Goal: Transaction & Acquisition: Purchase product/service

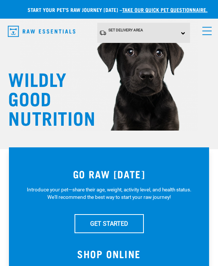
click at [201, 32] on link "menu" at bounding box center [205, 28] width 13 height 13
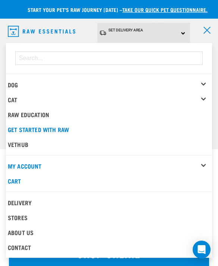
click at [17, 173] on link "Cart" at bounding box center [109, 180] width 206 height 15
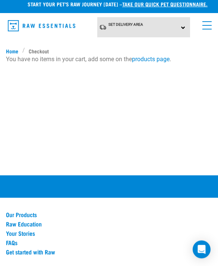
click at [166, 25] on div "Set Delivery Area [GEOGRAPHIC_DATA] [GEOGRAPHIC_DATA]" at bounding box center [143, 28] width 93 height 20
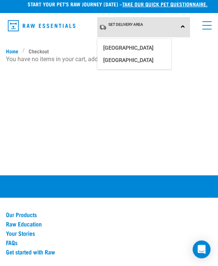
scroll to position [6, 0]
click at [139, 44] on link "[GEOGRAPHIC_DATA]" at bounding box center [134, 48] width 74 height 12
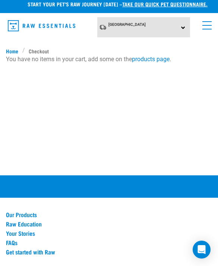
click at [57, 22] on img "dropdown navigation" at bounding box center [41, 25] width 67 height 11
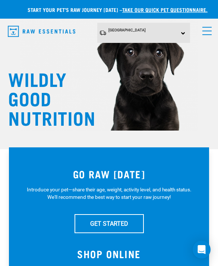
click at [200, 30] on link "menu" at bounding box center [205, 28] width 13 height 13
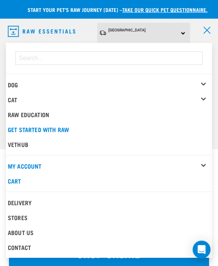
click at [135, 48] on form "dropdown navigation" at bounding box center [109, 58] width 206 height 25
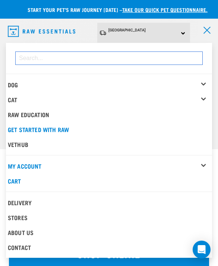
click at [44, 59] on input "dropdown navigation" at bounding box center [108, 57] width 187 height 13
type input "CAT STARTER"
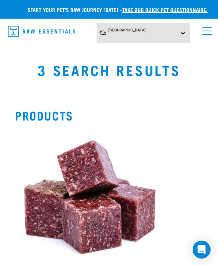
click at [200, 31] on link "menu" at bounding box center [205, 28] width 13 height 13
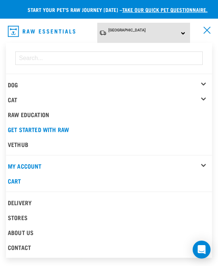
click at [17, 98] on link "Cat" at bounding box center [12, 99] width 9 height 3
click at [199, 98] on div "Cat" at bounding box center [110, 99] width 204 height 15
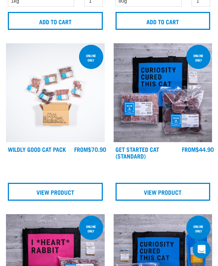
scroll to position [231, 0]
click at [128, 193] on link "View Product" at bounding box center [163, 192] width 95 height 18
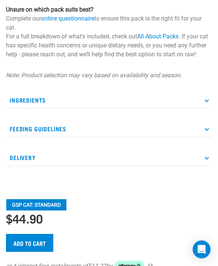
scroll to position [519, 0]
click at [35, 244] on input "Add to cart" at bounding box center [29, 243] width 47 height 18
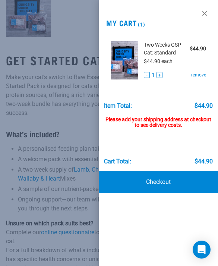
scroll to position [297, 0]
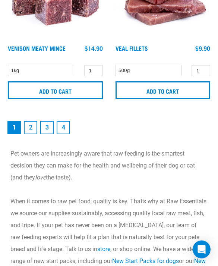
scroll to position [2724, 0]
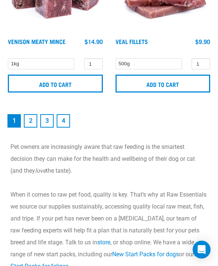
click at [34, 122] on link "2" at bounding box center [30, 120] width 13 height 13
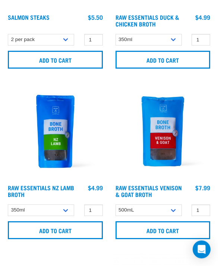
scroll to position [1215, 0]
click at [32, 227] on input "Add to cart" at bounding box center [55, 230] width 95 height 18
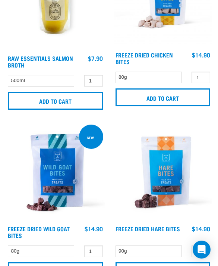
scroll to position [1519, 0]
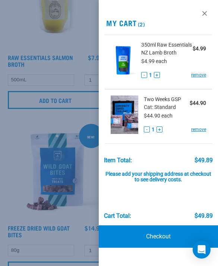
click at [21, 196] on div at bounding box center [109, 133] width 218 height 266
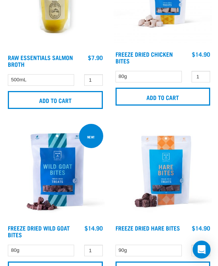
click at [79, 265] on input "Add to cart" at bounding box center [55, 270] width 95 height 18
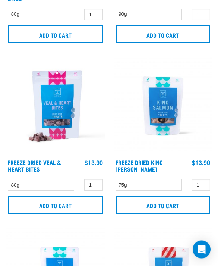
scroll to position [1754, 0]
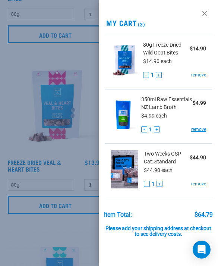
click at [30, 162] on div at bounding box center [109, 133] width 218 height 266
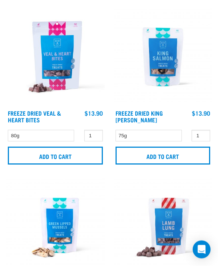
click at [30, 152] on input "Add to cart" at bounding box center [55, 156] width 95 height 18
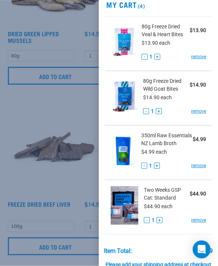
scroll to position [18, 0]
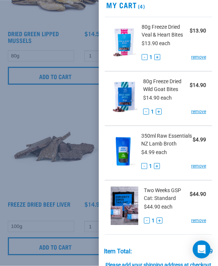
click at [200, 59] on link "remove" at bounding box center [198, 57] width 15 height 7
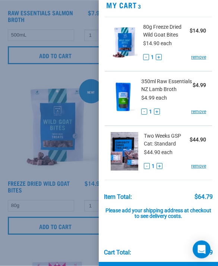
click at [28, 65] on div at bounding box center [109, 133] width 218 height 266
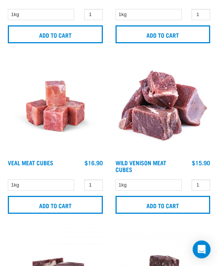
scroll to position [0, 0]
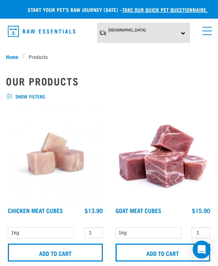
click at [200, 31] on link "menu" at bounding box center [205, 28] width 13 height 13
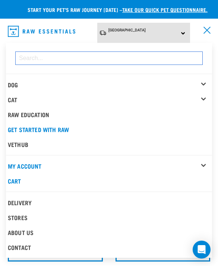
click at [63, 61] on input "dropdown navigation" at bounding box center [108, 57] width 187 height 13
type input "Tripe"
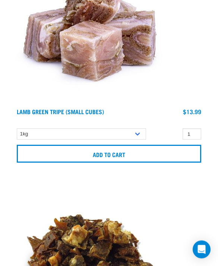
scroll to position [1648, 0]
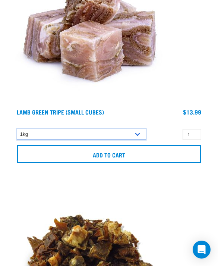
click at [23, 139] on select "1kg 3kg" at bounding box center [81, 135] width 129 height 12
click at [34, 161] on input "Add to cart" at bounding box center [109, 154] width 184 height 18
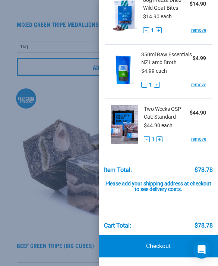
scroll to position [99, 0]
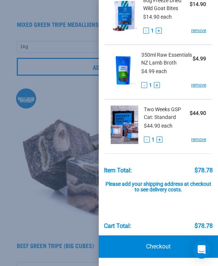
click at [132, 244] on link "Checkout" at bounding box center [158, 246] width 119 height 22
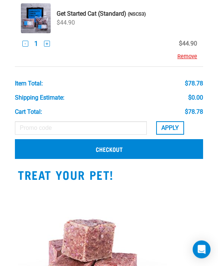
scroll to position [339, 0]
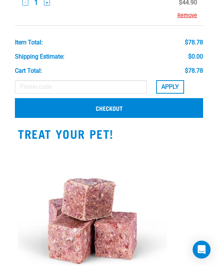
click at [33, 111] on link "Checkout" at bounding box center [109, 107] width 188 height 19
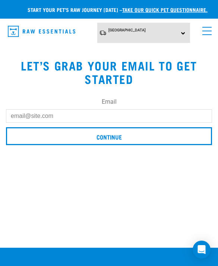
click at [19, 111] on input "Email" at bounding box center [109, 115] width 206 height 13
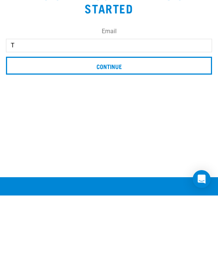
type input "Ty"
type input "[EMAIL_ADDRESS][DOMAIN_NAME]"
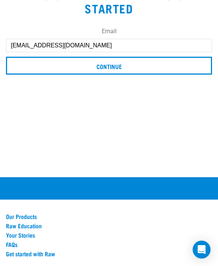
click at [29, 71] on input "Continue" at bounding box center [109, 66] width 206 height 18
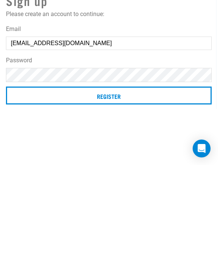
click at [38, 187] on input "Register" at bounding box center [109, 196] width 206 height 18
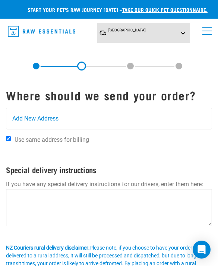
click at [24, 105] on form "Where should we send your order? Add New Address Use same address for billing A…" at bounding box center [109, 206] width 206 height 237
click at [28, 114] on span "Add New Address" at bounding box center [35, 118] width 46 height 9
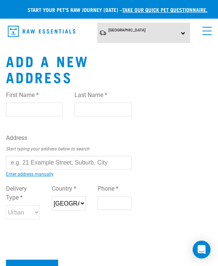
click at [21, 110] on input "First Name *" at bounding box center [34, 108] width 57 height 13
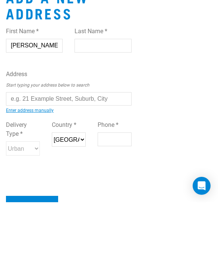
type input "T"
type input "Venus"
click at [93, 102] on input "Last Name *" at bounding box center [103, 108] width 57 height 13
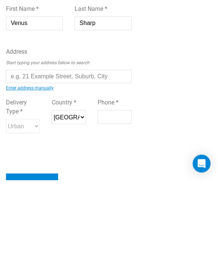
type input "Sharp"
click at [42, 156] on input "text" at bounding box center [69, 162] width 126 height 13
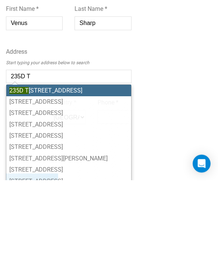
click at [13, 173] on mark "235D T" at bounding box center [18, 176] width 19 height 7
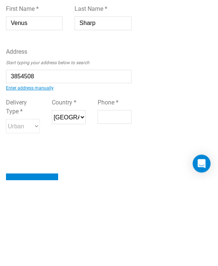
type input "235D Titirangi Road, Titirangi, Auckland 0604"
type input "[STREET_ADDRESS]"
type input "Titirangi"
type input "Auckland"
select select "AUK"
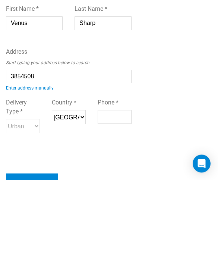
type input "0604"
select select "Urban"
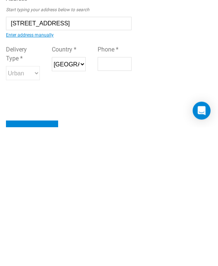
click at [105, 196] on input "Phone *" at bounding box center [115, 202] width 34 height 13
type input "“"
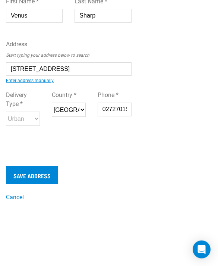
scroll to position [94, 0]
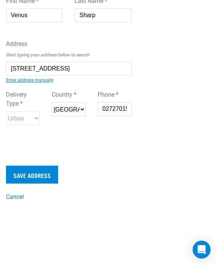
type input "0272701582"
click at [21, 174] on input "Save Address" at bounding box center [32, 174] width 52 height 18
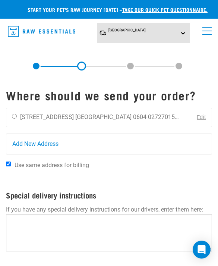
click at [14, 118] on input "radio" at bounding box center [14, 116] width 5 height 5
radio input "true"
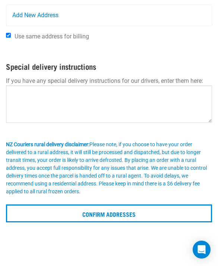
scroll to position [128, 0]
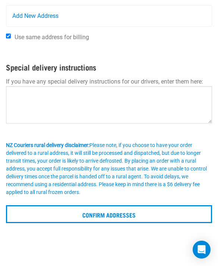
click at [54, 222] on input "Confirm addresses" at bounding box center [109, 214] width 206 height 18
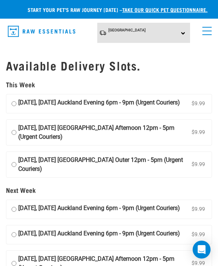
click at [16, 108] on label "26 September, Friday Auckland Evening 6pm - 9pm (Urgent Couriers) $9.99" at bounding box center [108, 103] width 205 height 19
click at [16, 108] on input "26 September, Friday Auckland Evening 6pm - 9pm (Urgent Couriers) $9.99" at bounding box center [14, 103] width 5 height 11
radio input "true"
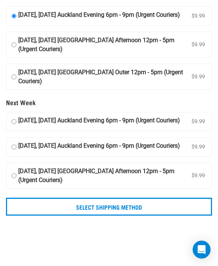
scroll to position [155, 0]
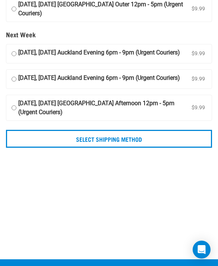
click at [26, 148] on input "Select Shipping Method" at bounding box center [109, 139] width 206 height 18
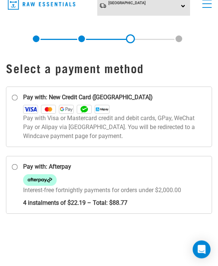
scroll to position [40, 0]
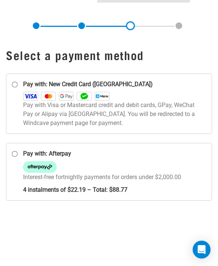
click at [13, 164] on label "Pay with: Afterpay Interest-free fortnightly payments for orders under $2,000.00" at bounding box center [109, 172] width 206 height 58
click at [13, 157] on input "Pay with: Afterpay Interest-free fortnightly payments for orders under $2,000.00" at bounding box center [15, 154] width 6 height 6
radio input "true"
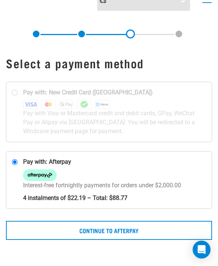
click at [39, 232] on button "Continue to Afterpay" at bounding box center [109, 230] width 206 height 19
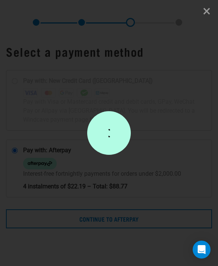
scroll to position [56, 0]
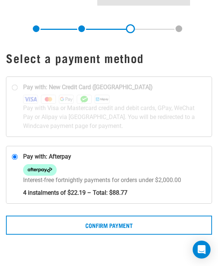
scroll to position [38, 0]
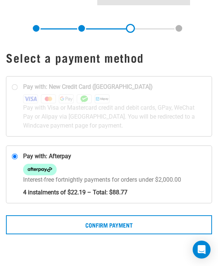
click at [154, 230] on button "Confirm Payment" at bounding box center [109, 224] width 206 height 19
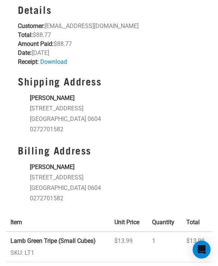
scroll to position [45, 0]
